Goal: Task Accomplishment & Management: Manage account settings

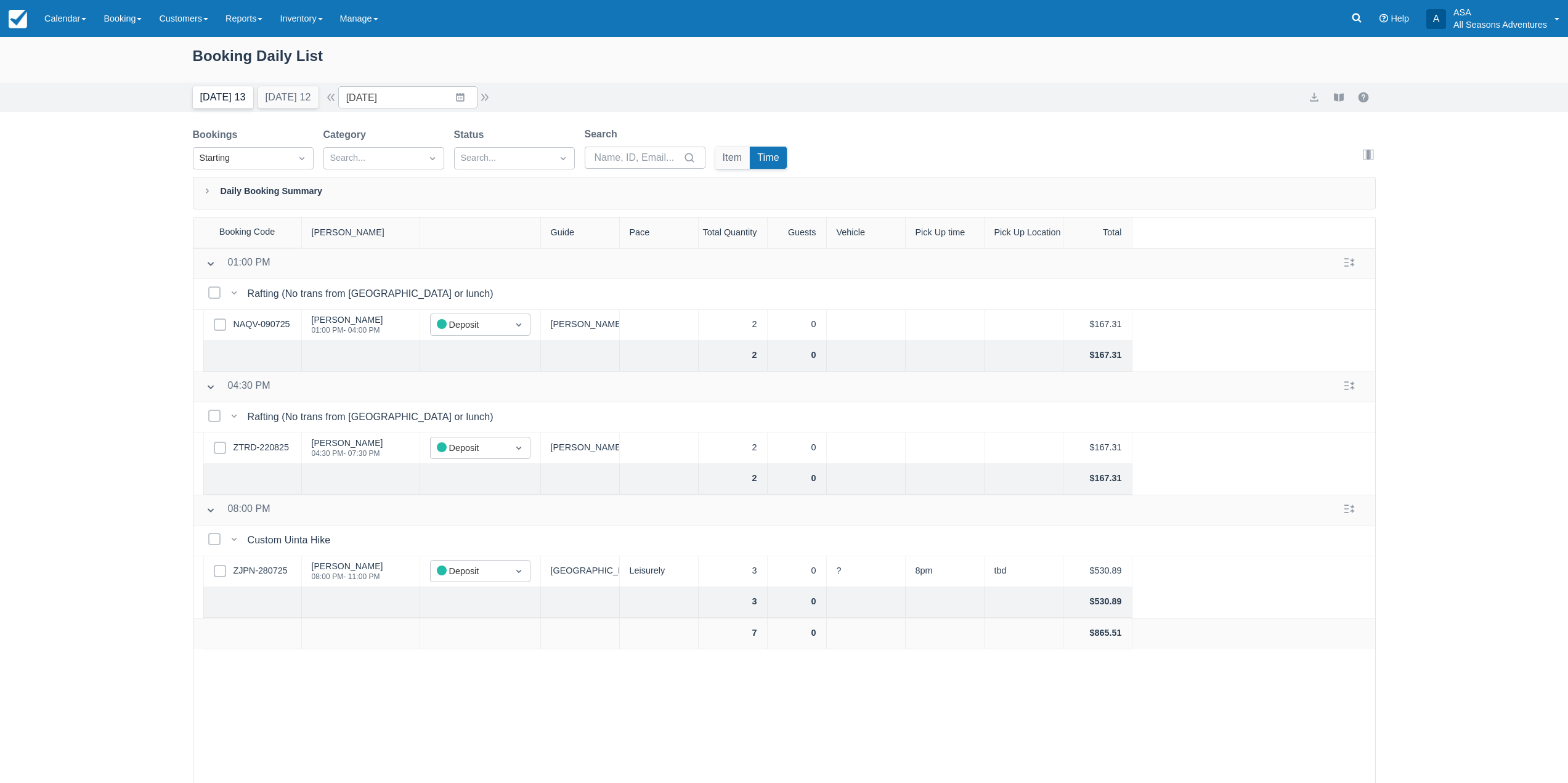
click at [237, 98] on button "Today 13" at bounding box center [223, 98] width 61 height 22
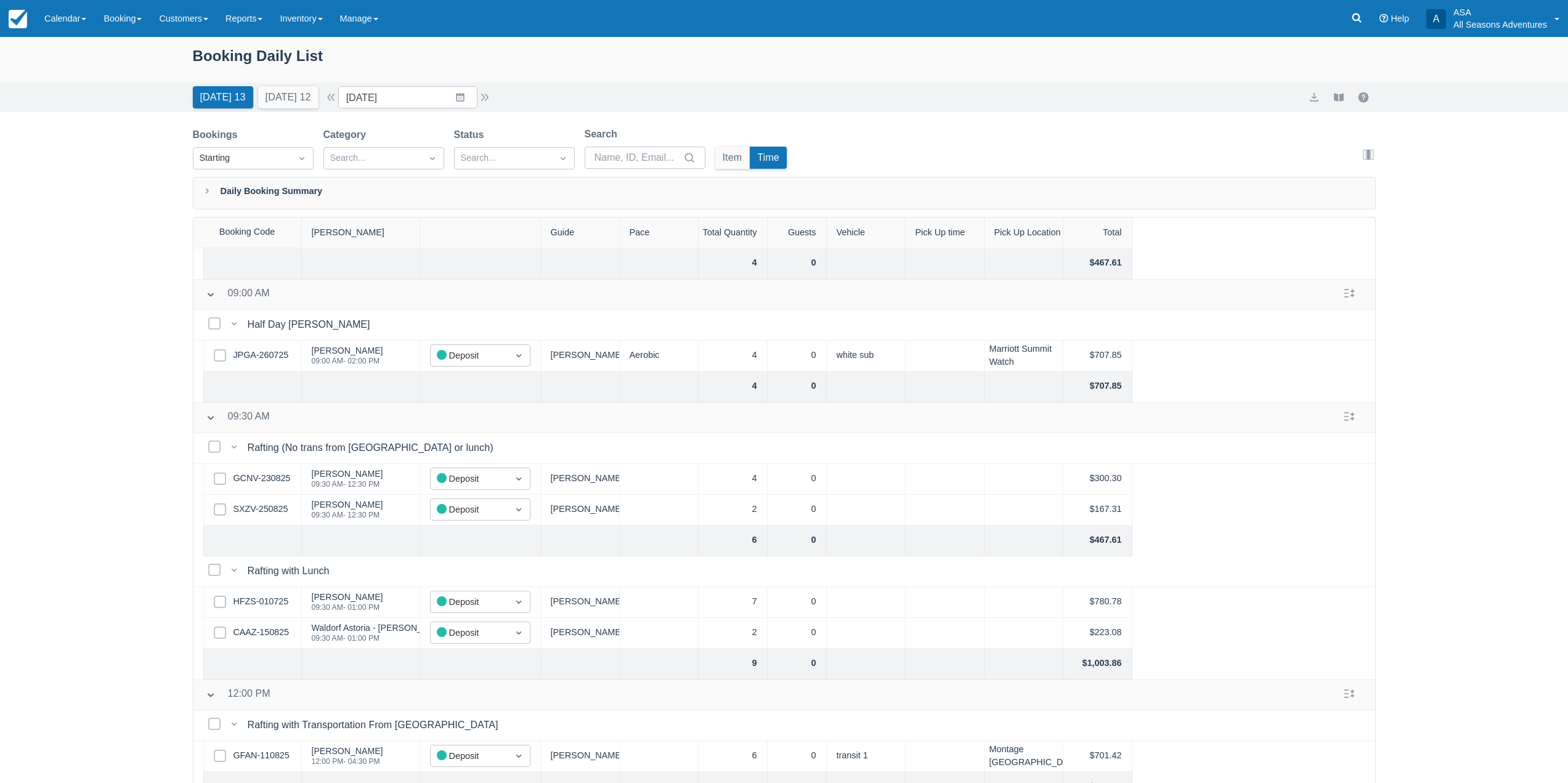
scroll to position [768, 0]
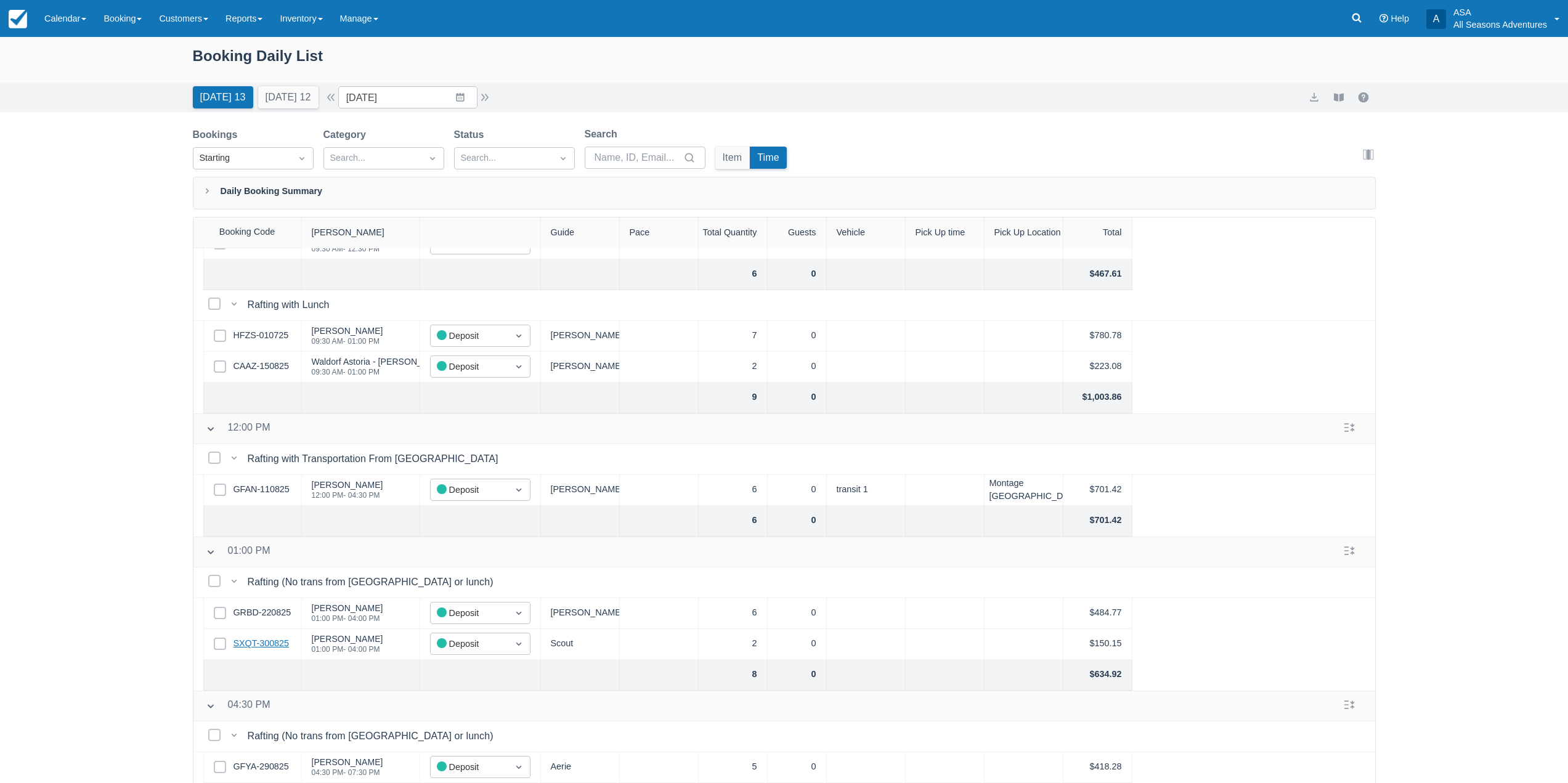
click at [278, 638] on link "SXQT-300825" at bounding box center [261, 644] width 55 height 14
click at [460, 99] on input "08/30/25" at bounding box center [408, 98] width 139 height 22
click at [443, 304] on td "3" at bounding box center [436, 309] width 24 height 23
type input "09/03/25"
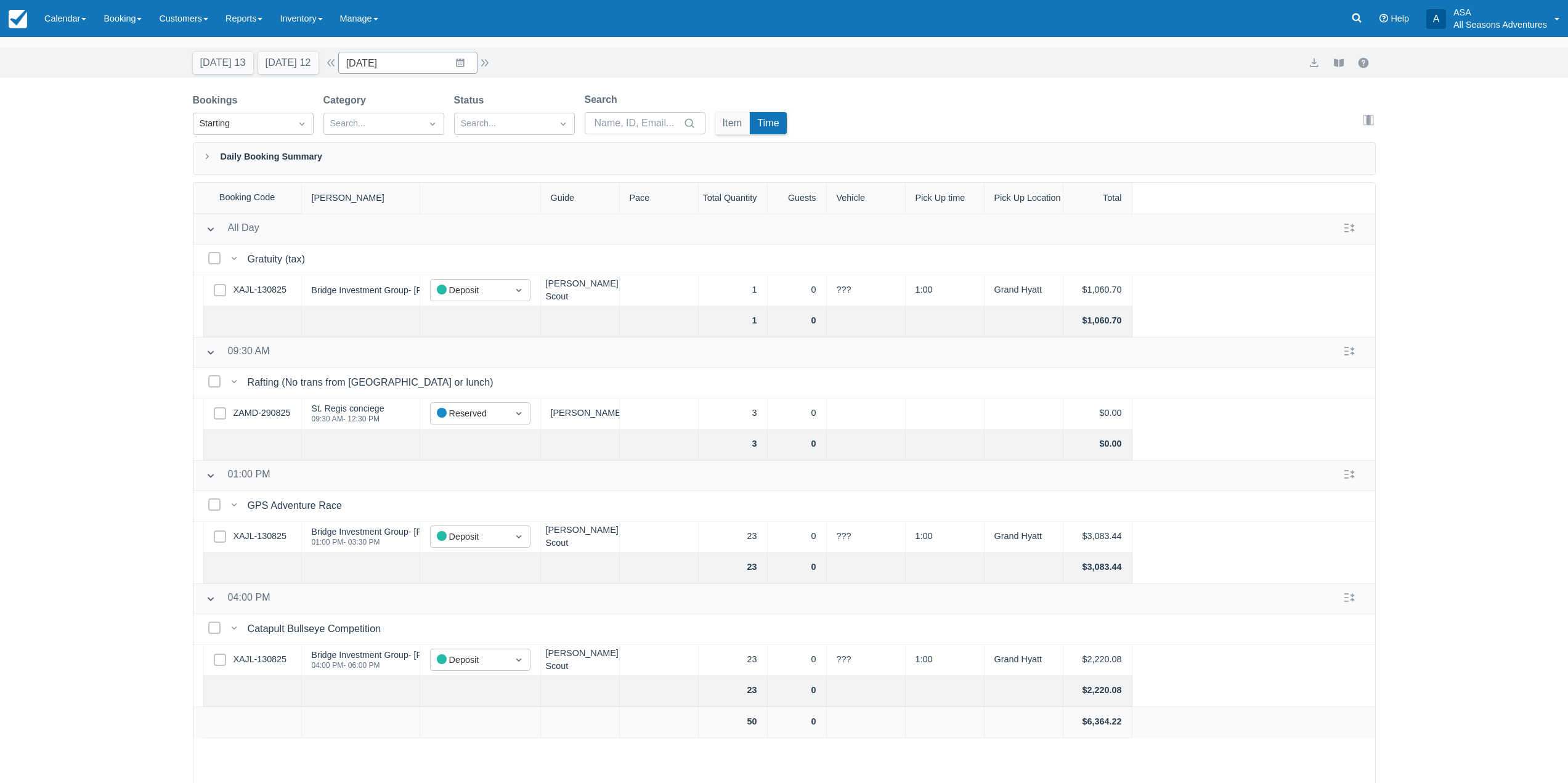
scroll to position [63, 0]
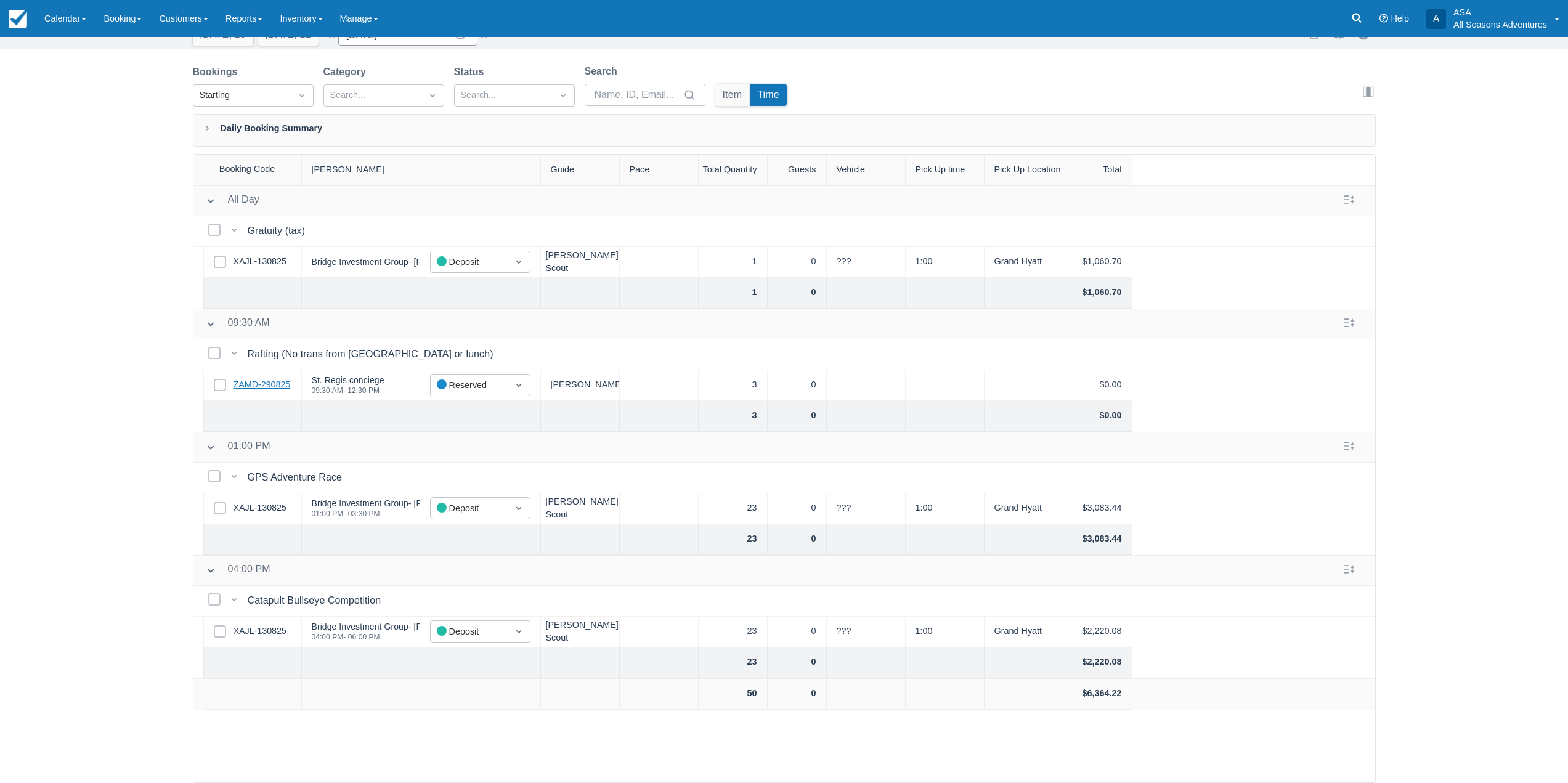
click at [259, 382] on link "ZAMD-290825" at bounding box center [262, 385] width 57 height 14
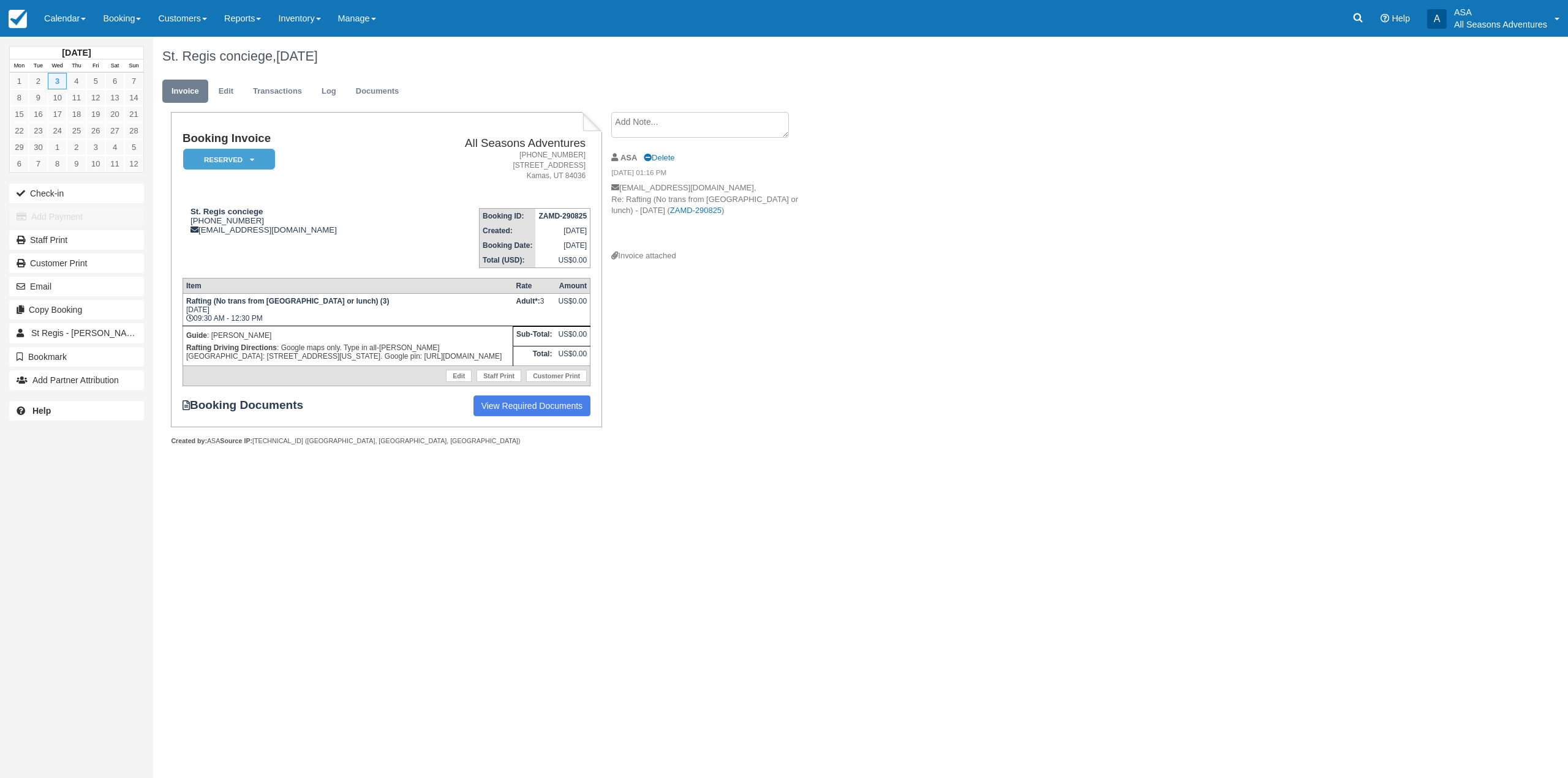
click at [721, 309] on div "Booking Invoice Reserved   Pending Deposit Paid Waiting Cancelled Void All Seas…" at bounding box center [490, 291] width 674 height 360
click at [228, 86] on link "Edit" at bounding box center [226, 92] width 33 height 24
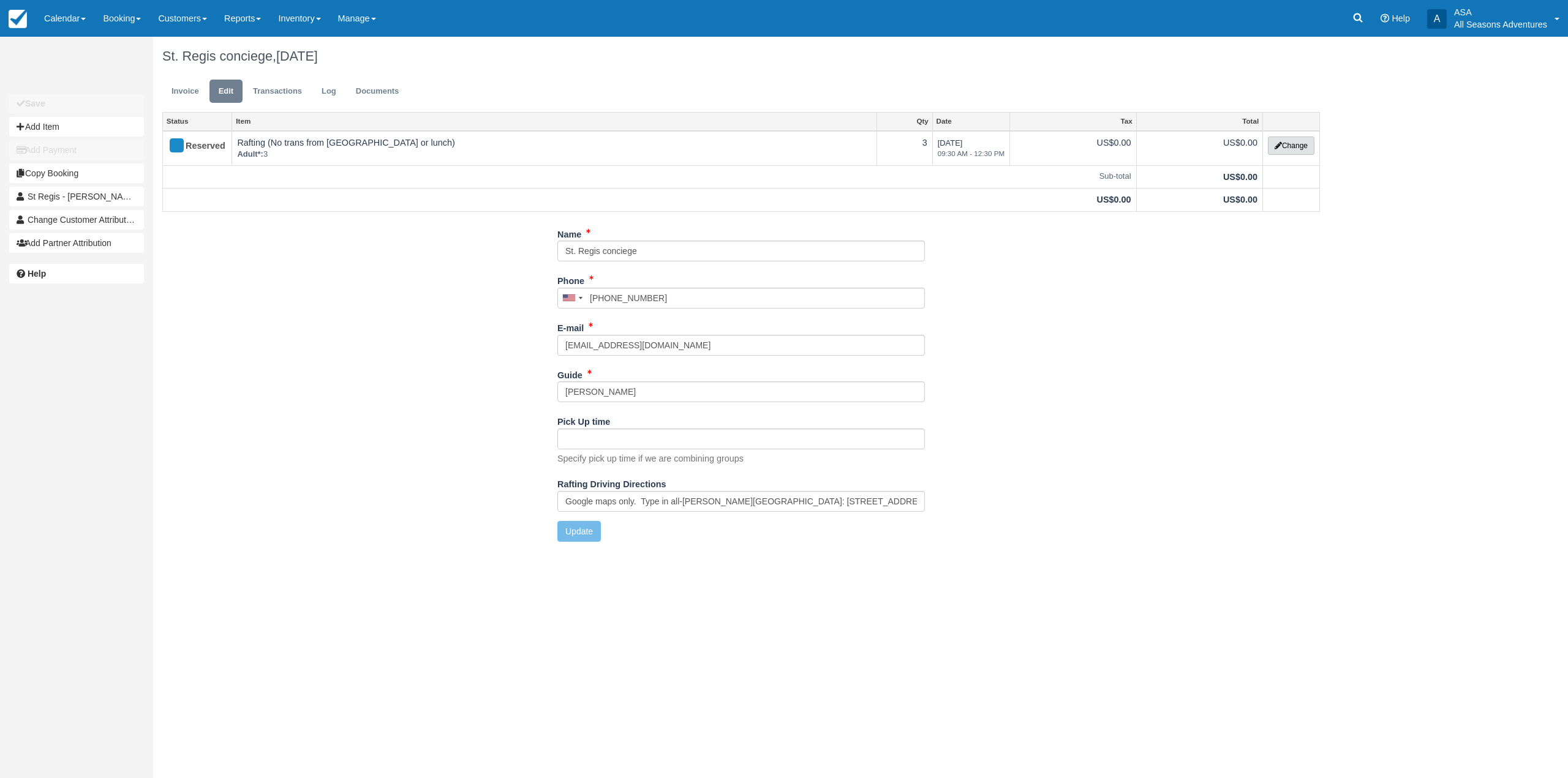
click at [1294, 142] on button "Change" at bounding box center [1291, 145] width 46 height 19
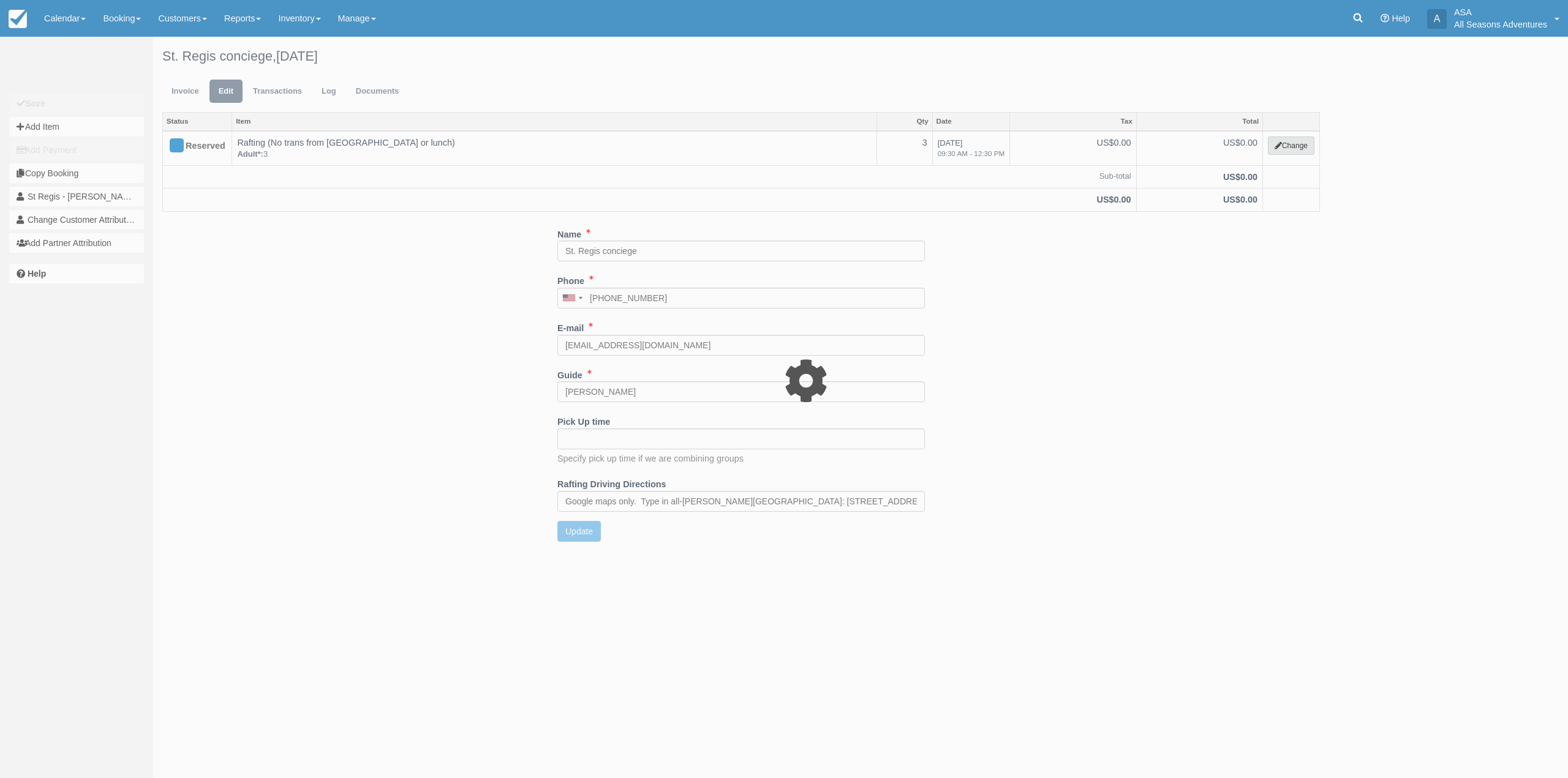
type input "0.00"
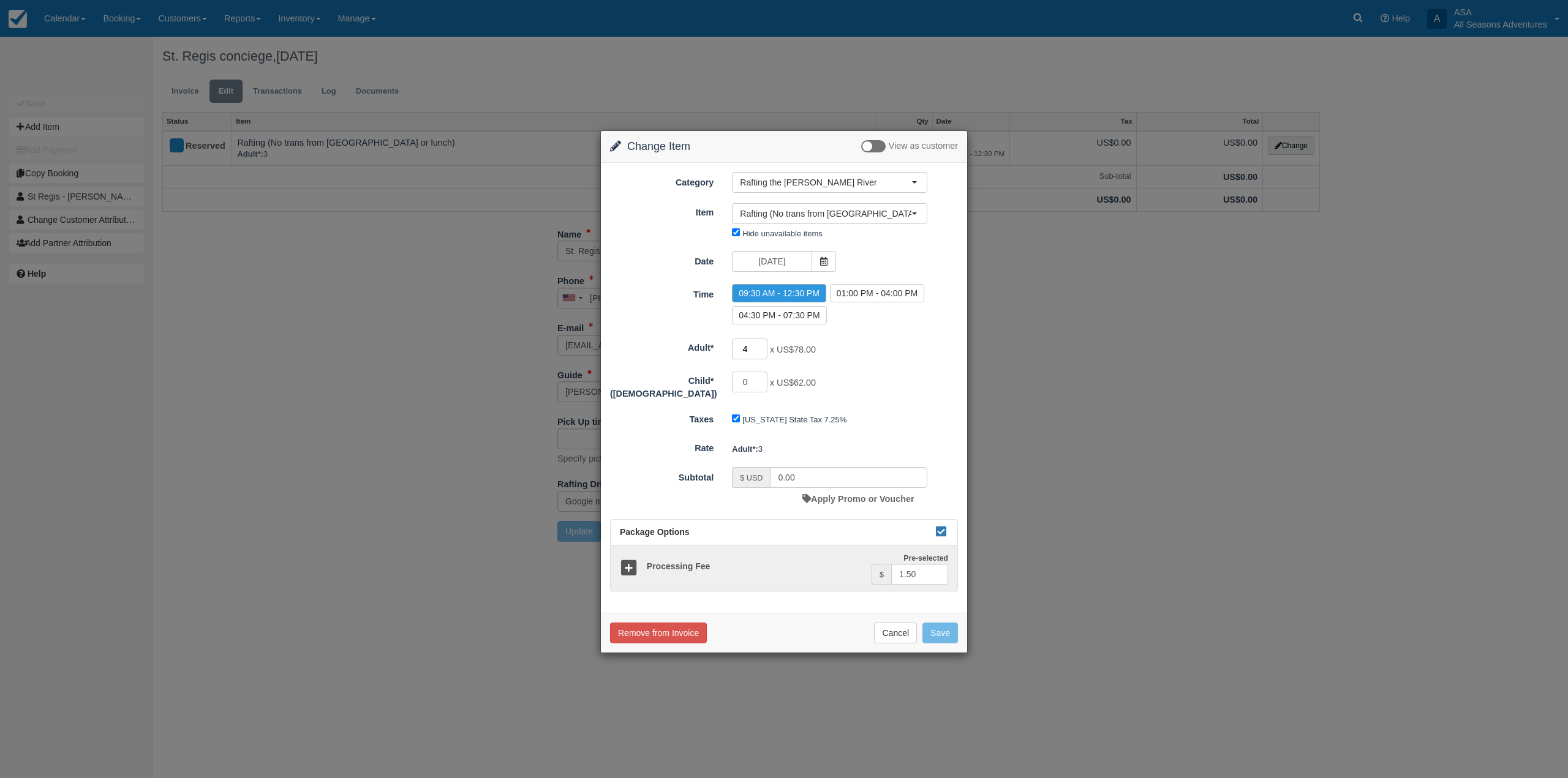
click at [761, 345] on input "4" at bounding box center [750, 349] width 36 height 21
type input "5"
click at [761, 345] on input "5" at bounding box center [750, 349] width 36 height 21
type input "390.00"
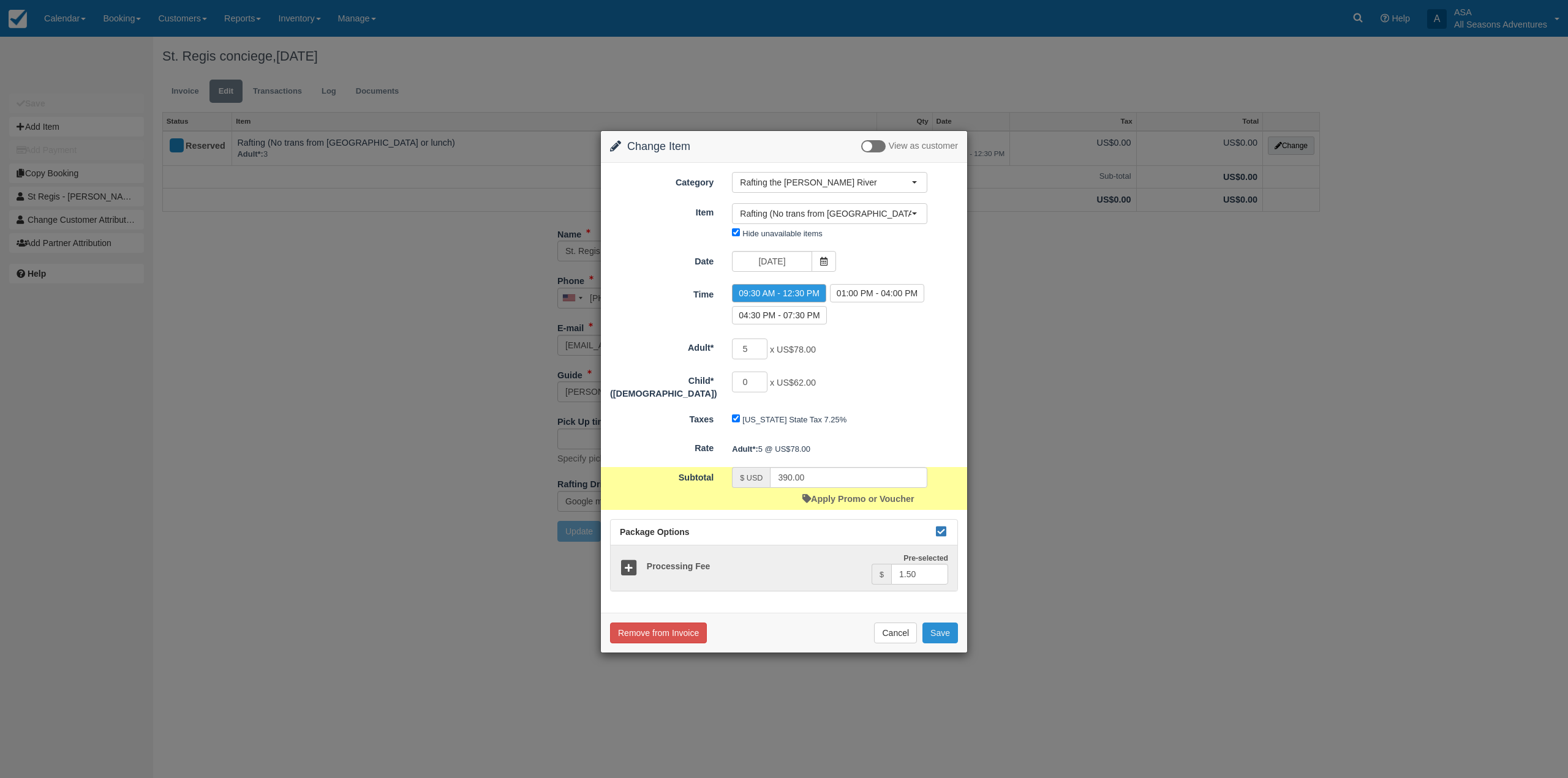
click at [939, 631] on button "Save" at bounding box center [940, 633] width 36 height 21
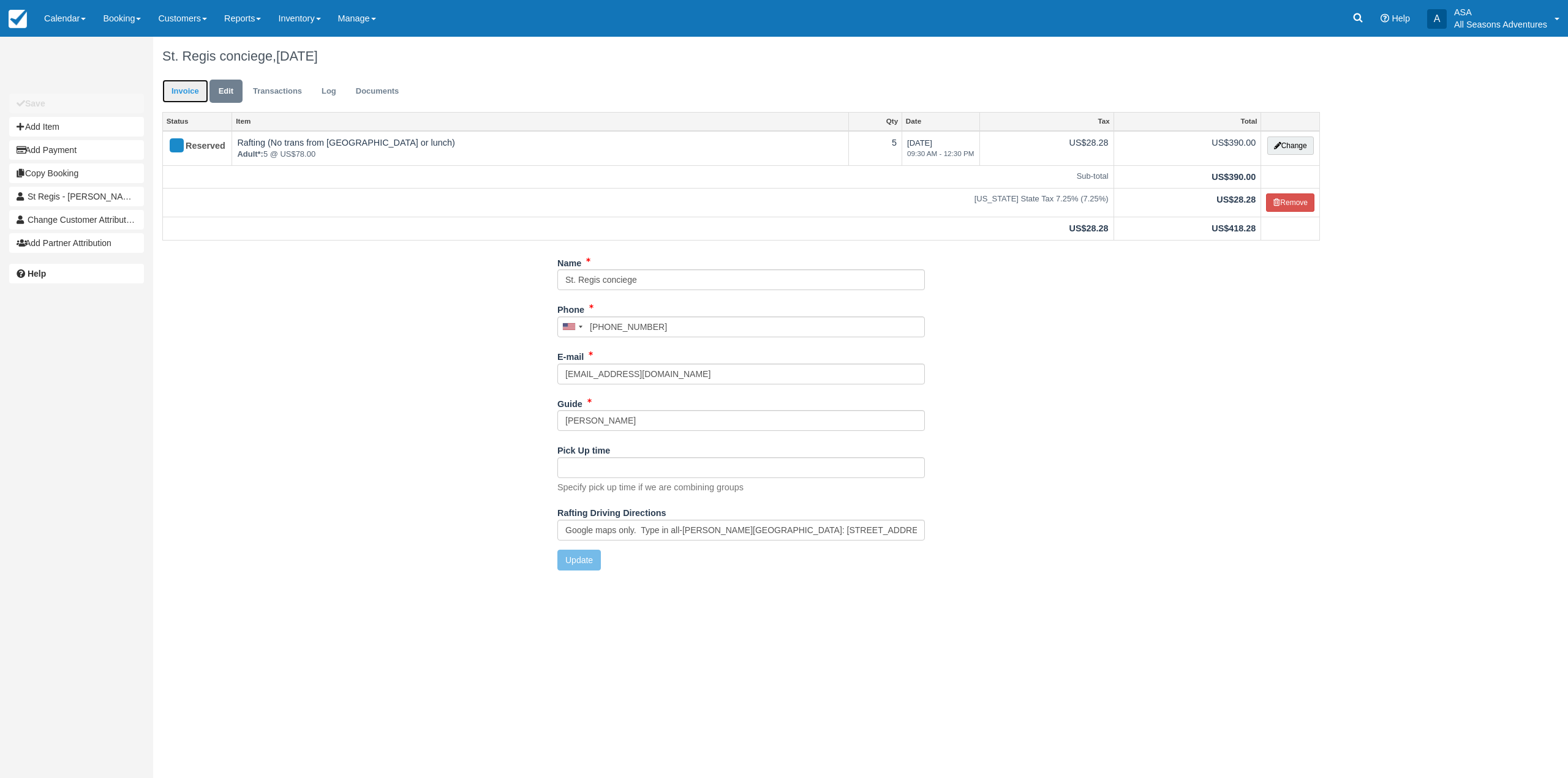
click at [201, 102] on link "Invoice" at bounding box center [186, 92] width 46 height 24
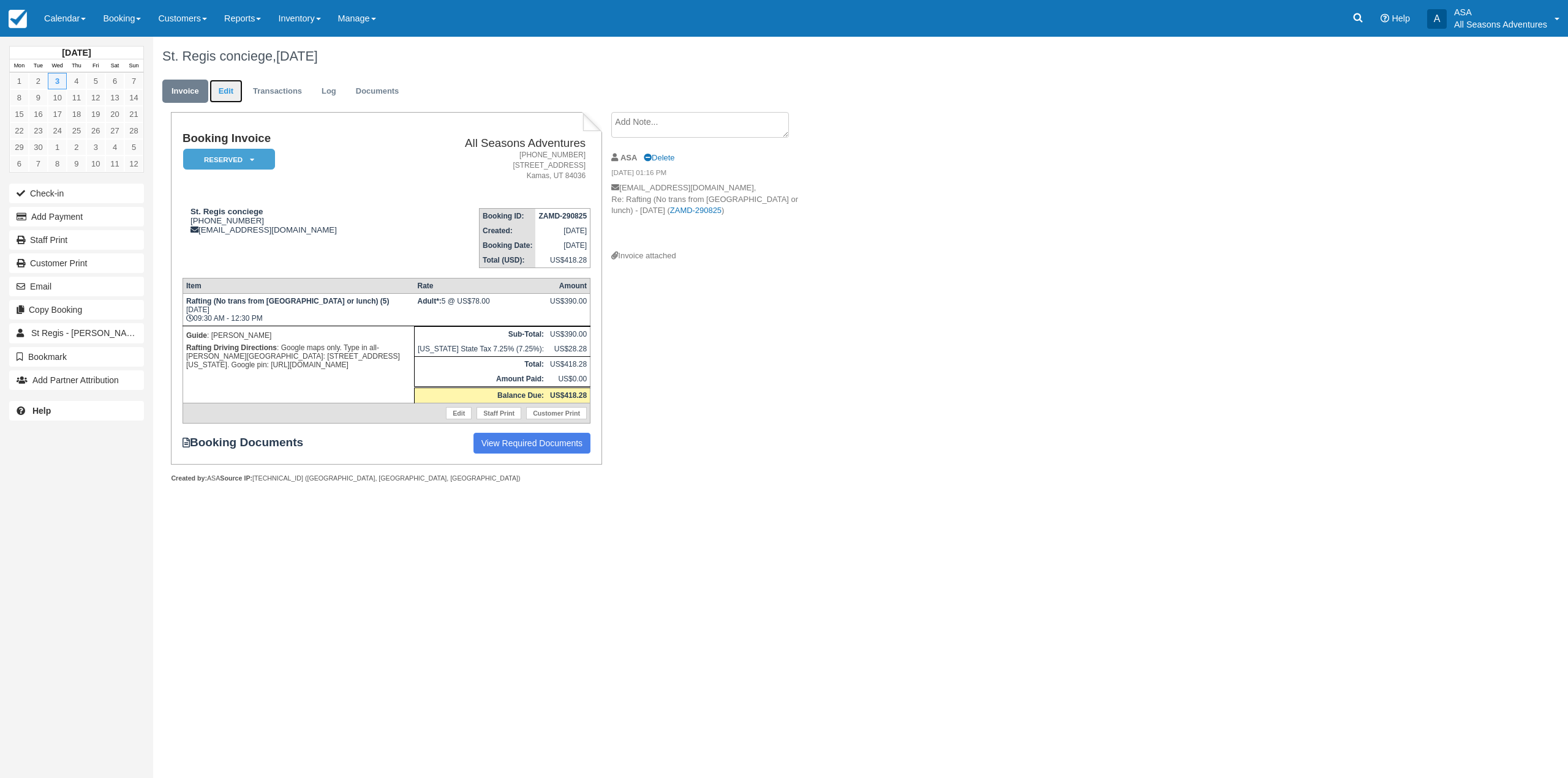
click at [231, 87] on link "Edit" at bounding box center [226, 92] width 33 height 24
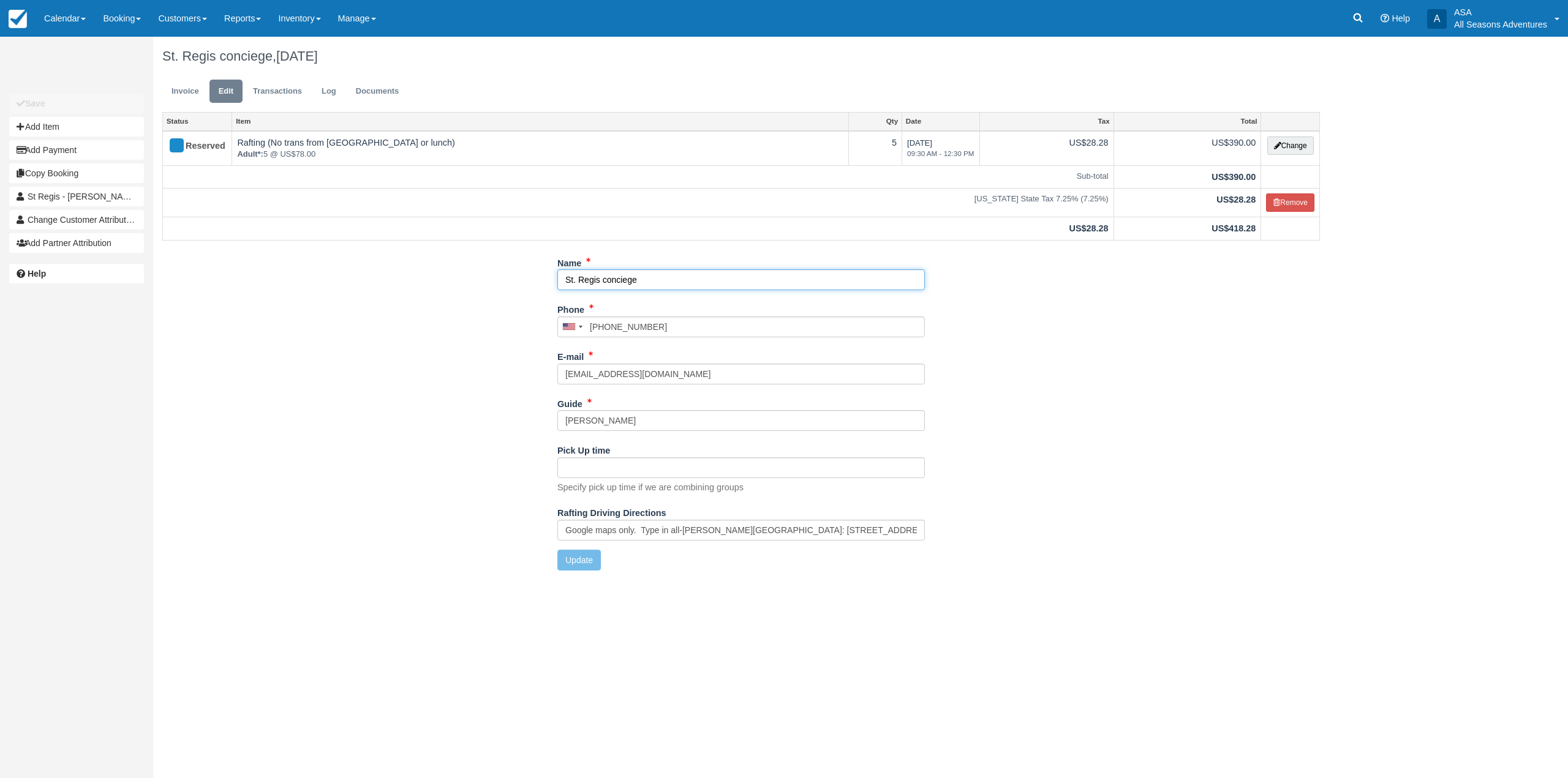
click at [720, 282] on input "St. Regis conciege" at bounding box center [741, 279] width 368 height 21
type input "St. Regis Concierges"
click at [593, 557] on button "Update" at bounding box center [579, 560] width 43 height 21
type input "+13076990982"
click at [177, 87] on link "Invoice" at bounding box center [186, 92] width 46 height 24
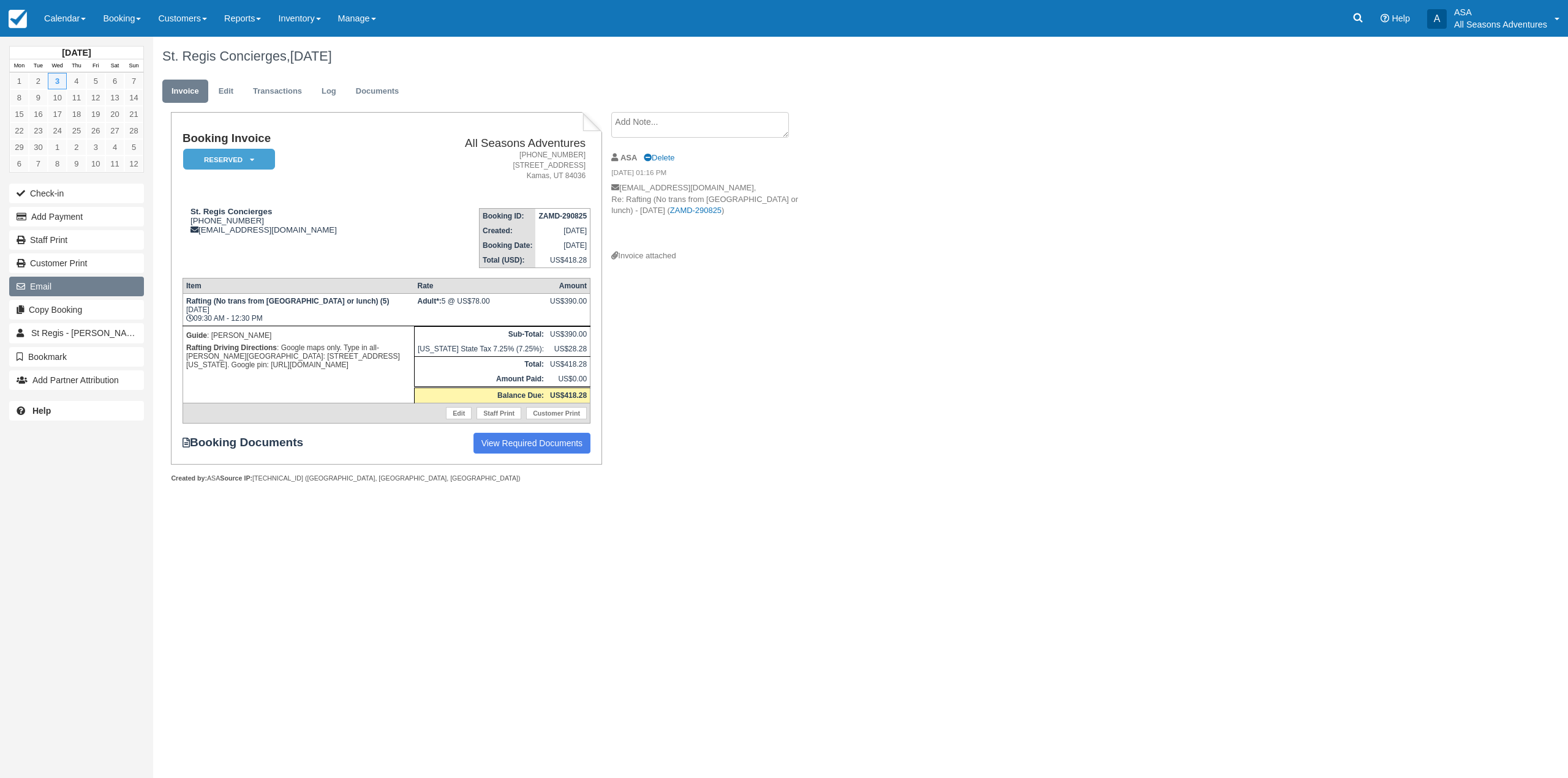
click at [81, 291] on button "Email" at bounding box center [76, 286] width 135 height 19
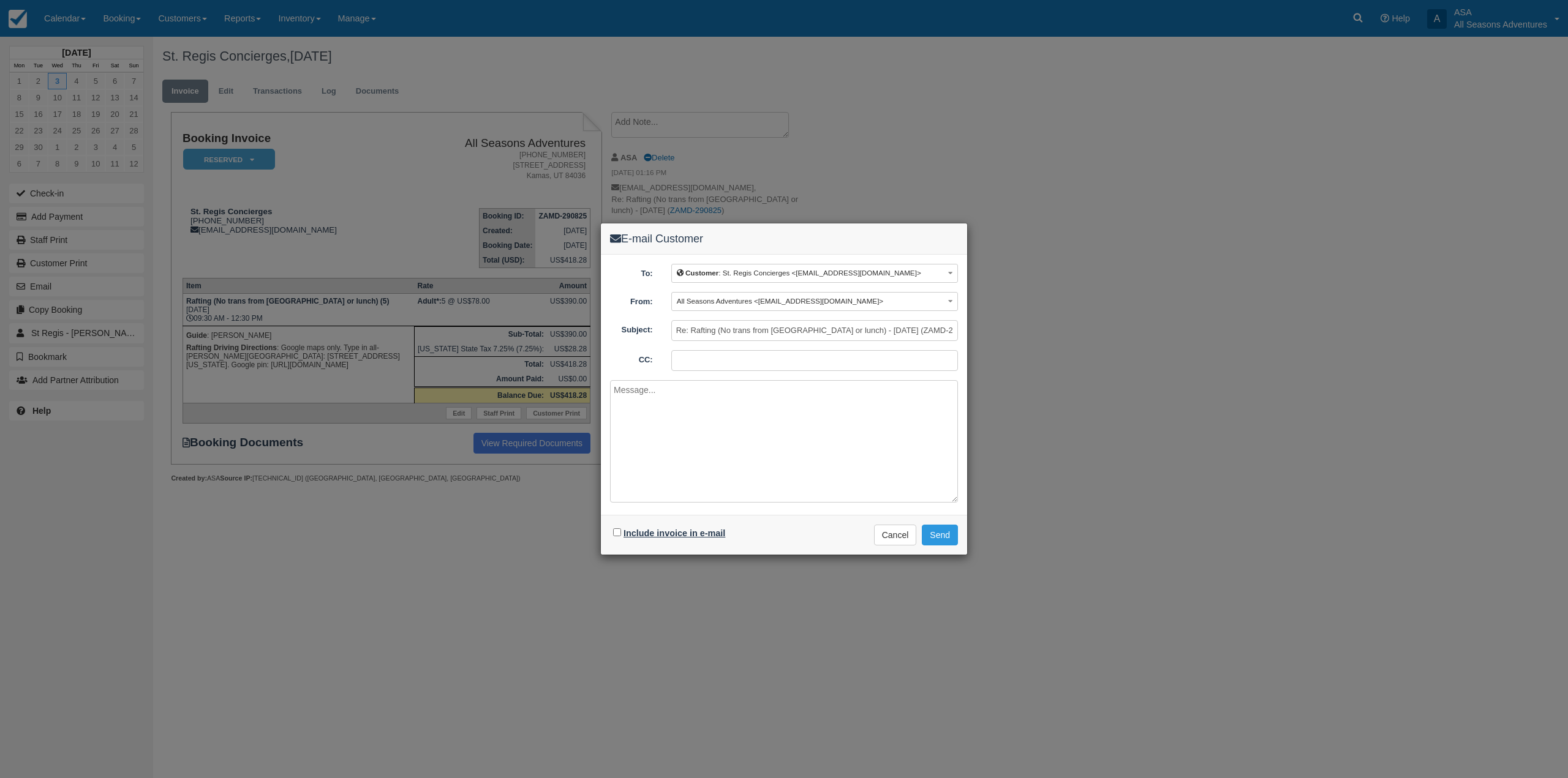
click at [661, 536] on label "Include invoice in e-mail" at bounding box center [674, 533] width 101 height 10
click at [621, 536] on input "Include invoice in e-mail" at bounding box center [617, 532] width 8 height 8
checkbox input "true"
click at [945, 538] on button "Send" at bounding box center [939, 535] width 36 height 21
